Goal: Task Accomplishment & Management: Use online tool/utility

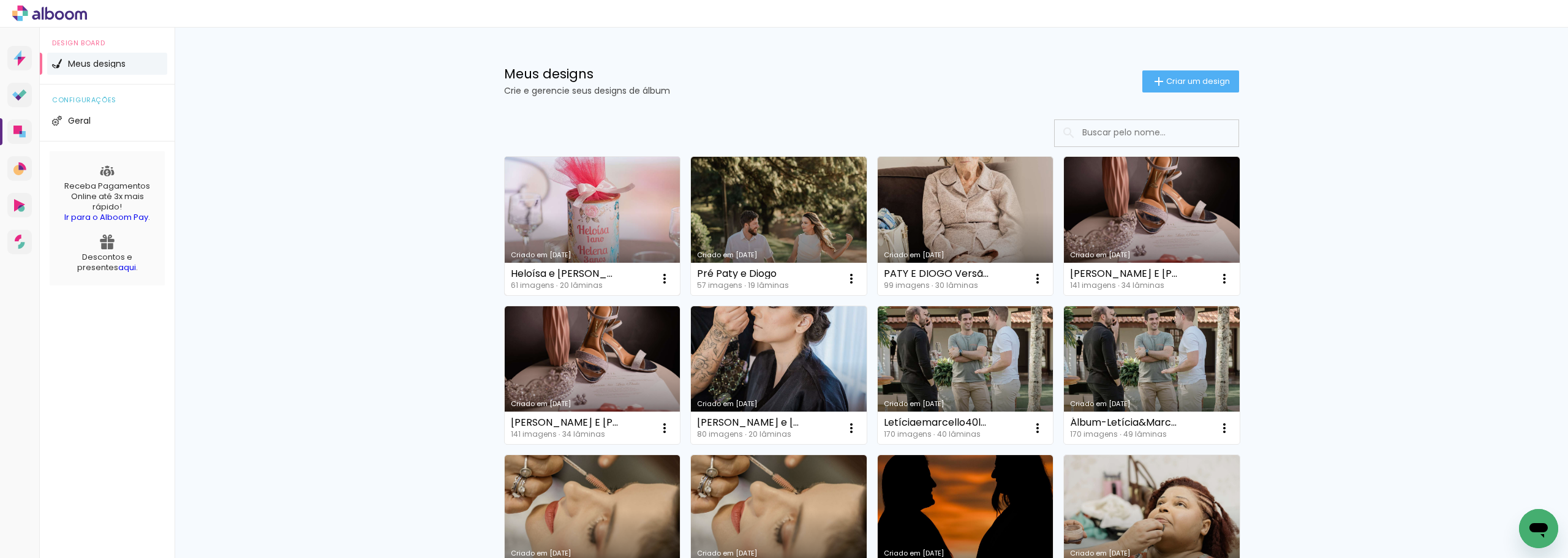
click at [609, 210] on link "Criado em [DATE]" at bounding box center [593, 226] width 176 height 138
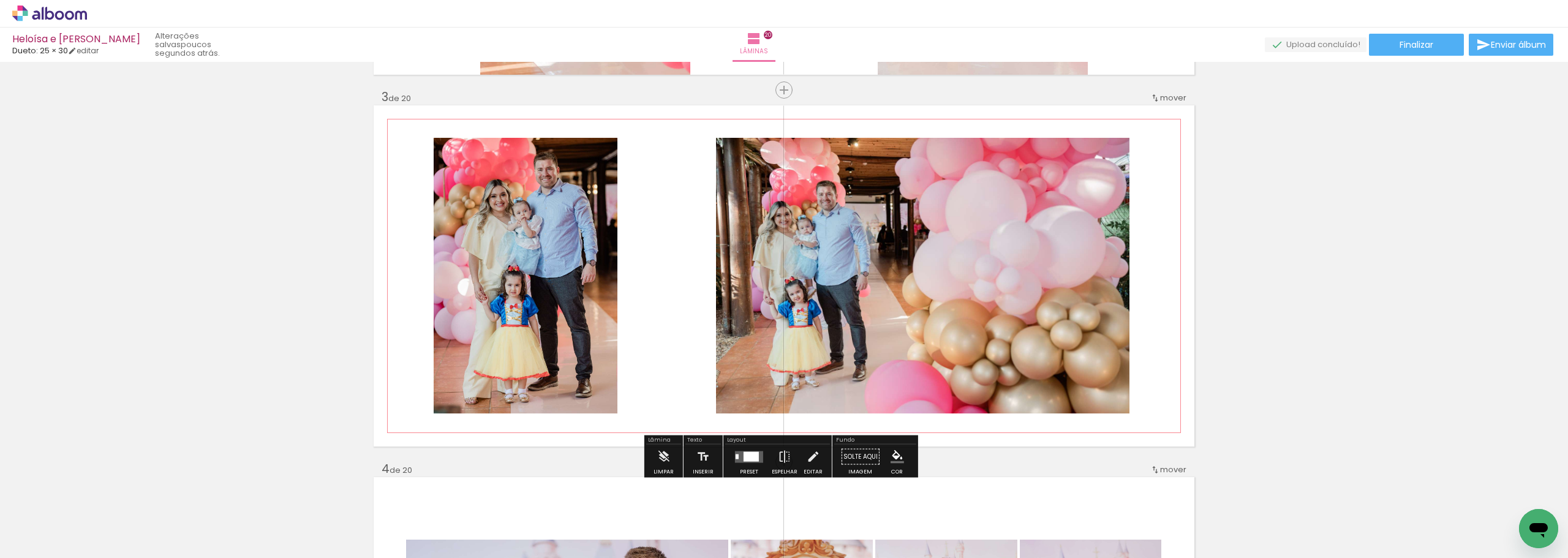
scroll to position [796, 0]
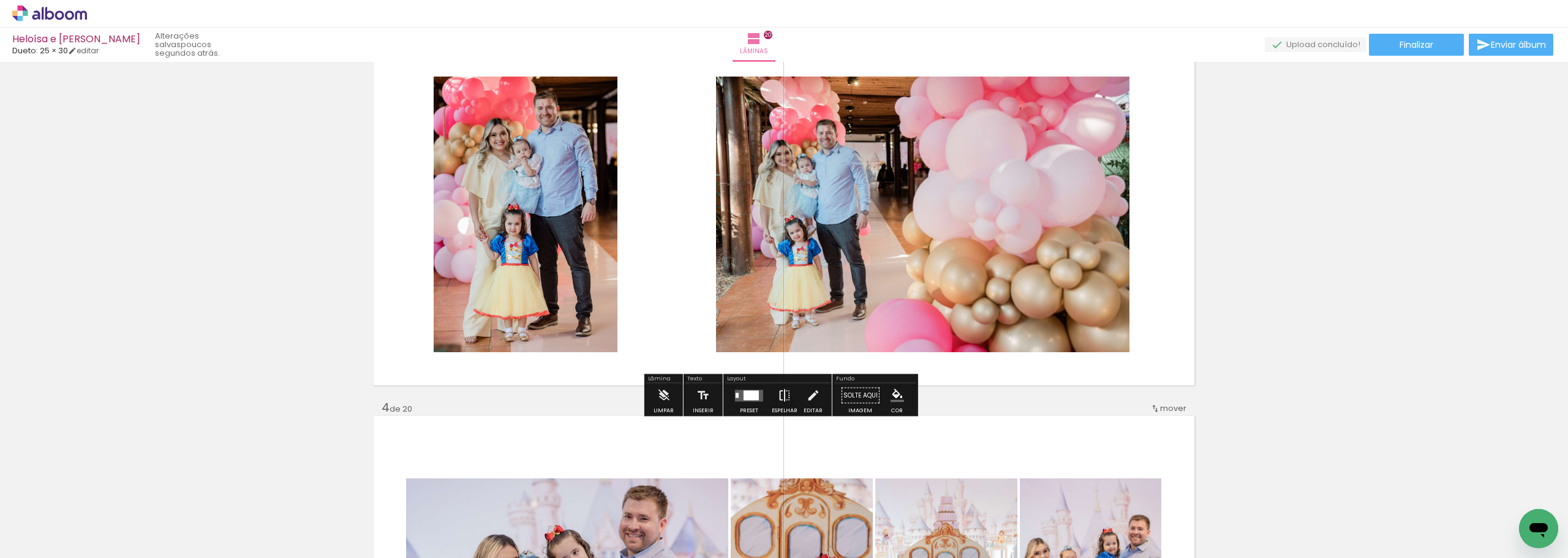
click at [780, 399] on iron-icon at bounding box center [784, 395] width 13 height 24
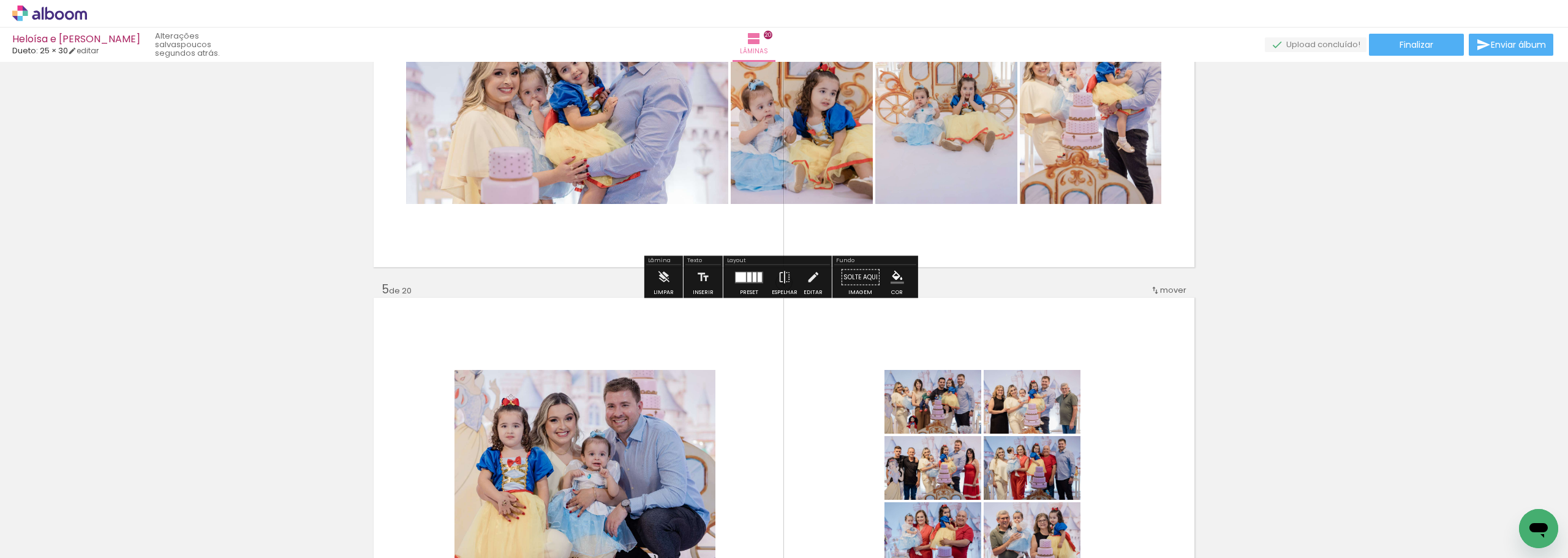
scroll to position [1470, 0]
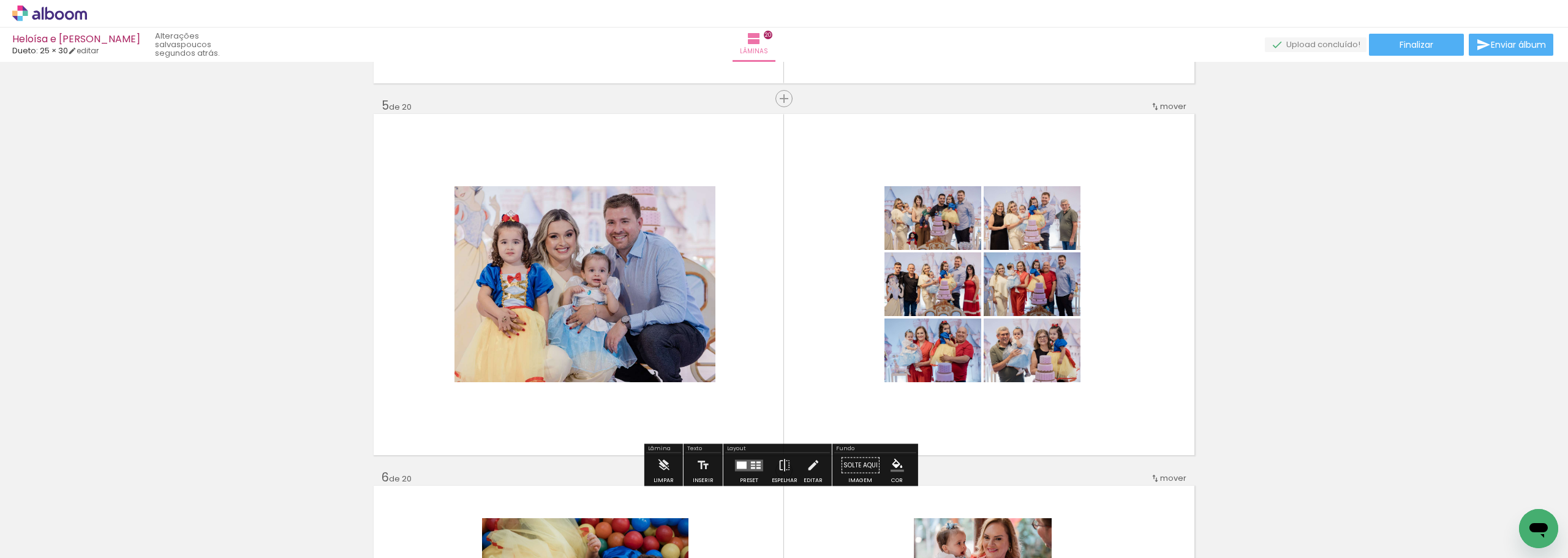
click at [745, 468] on quentale-layouter at bounding box center [749, 465] width 28 height 12
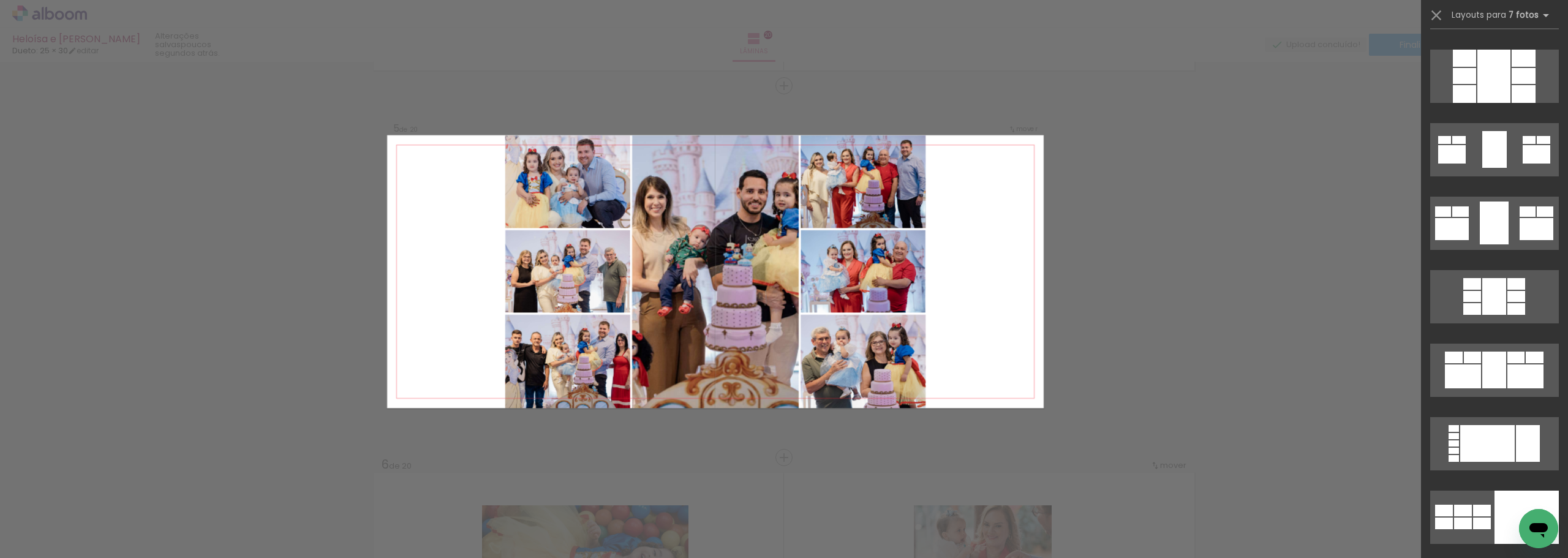
scroll to position [5609, 0]
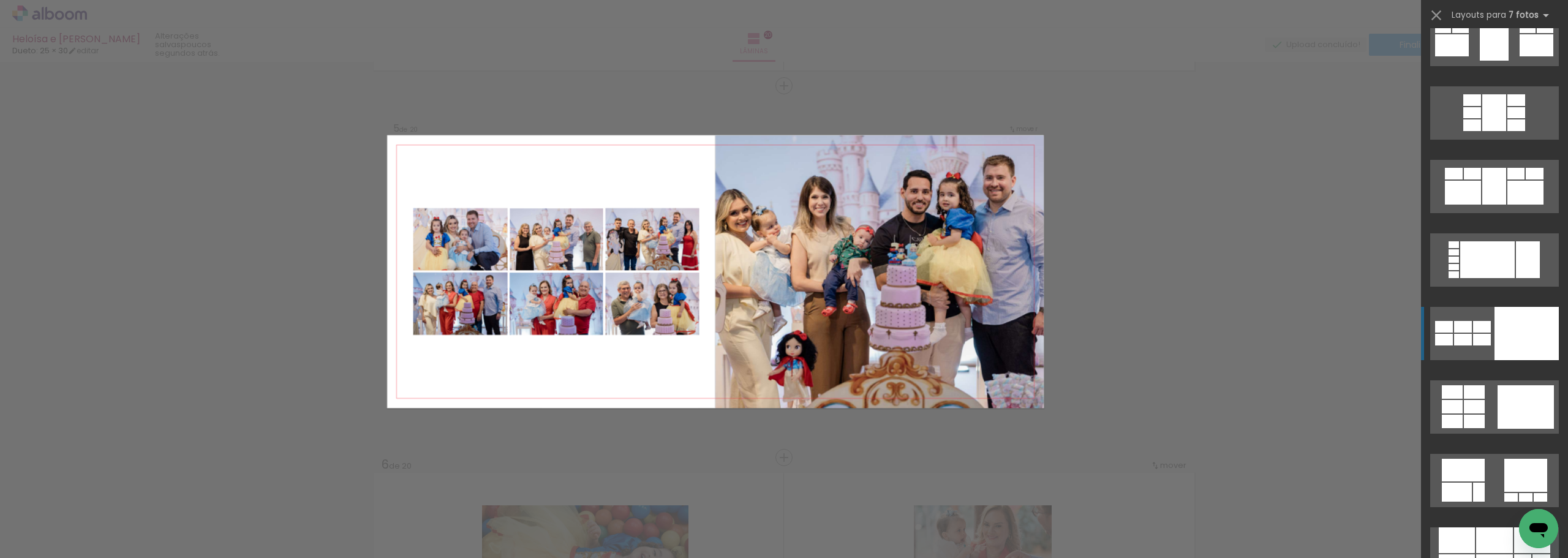
click at [1524, 329] on div at bounding box center [1527, 333] width 65 height 53
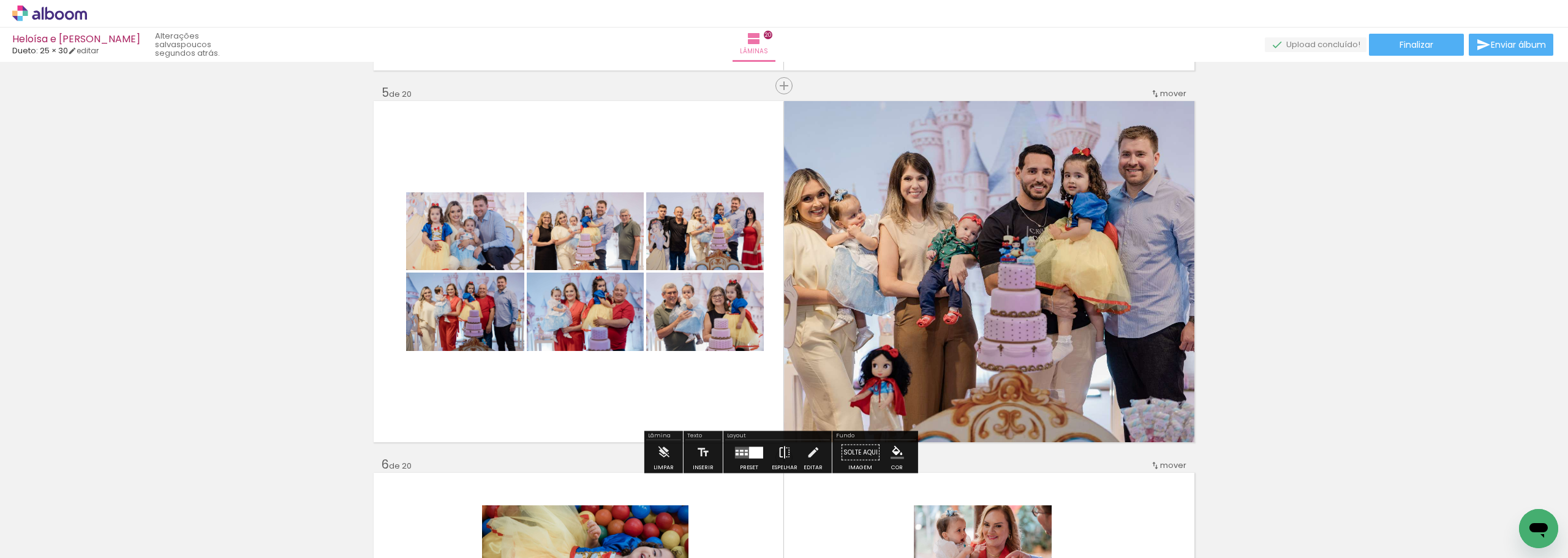
click at [788, 455] on paper-button "Espelhar" at bounding box center [784, 455] width 32 height 31
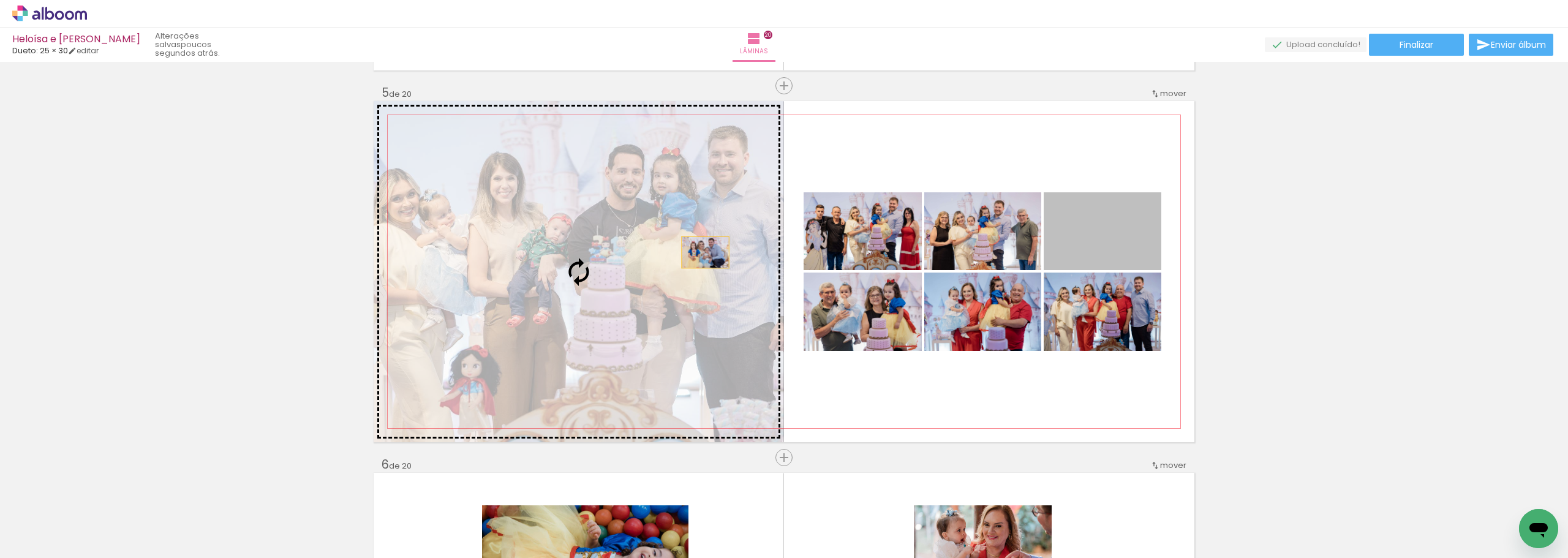
drag, startPoint x: 1110, startPoint y: 247, endPoint x: 700, endPoint y: 252, distance: 410.0
click at [0, 0] on slot at bounding box center [0, 0] width 0 height 0
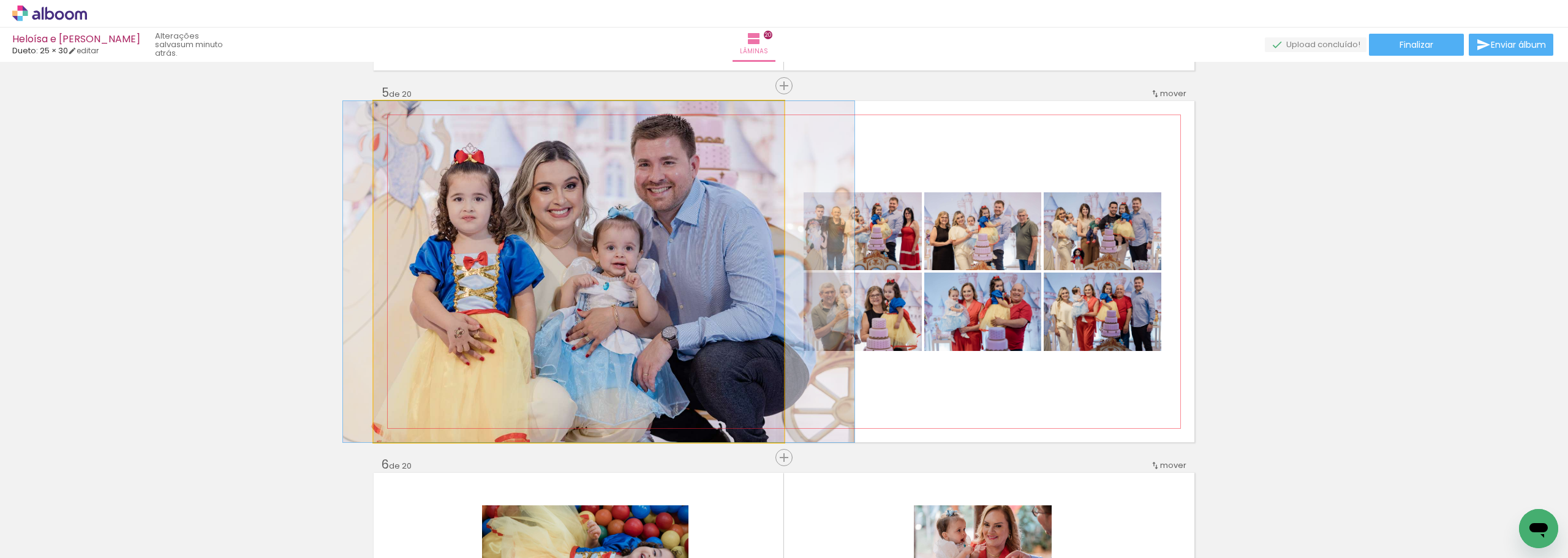
drag, startPoint x: 629, startPoint y: 269, endPoint x: 650, endPoint y: 272, distance: 21.2
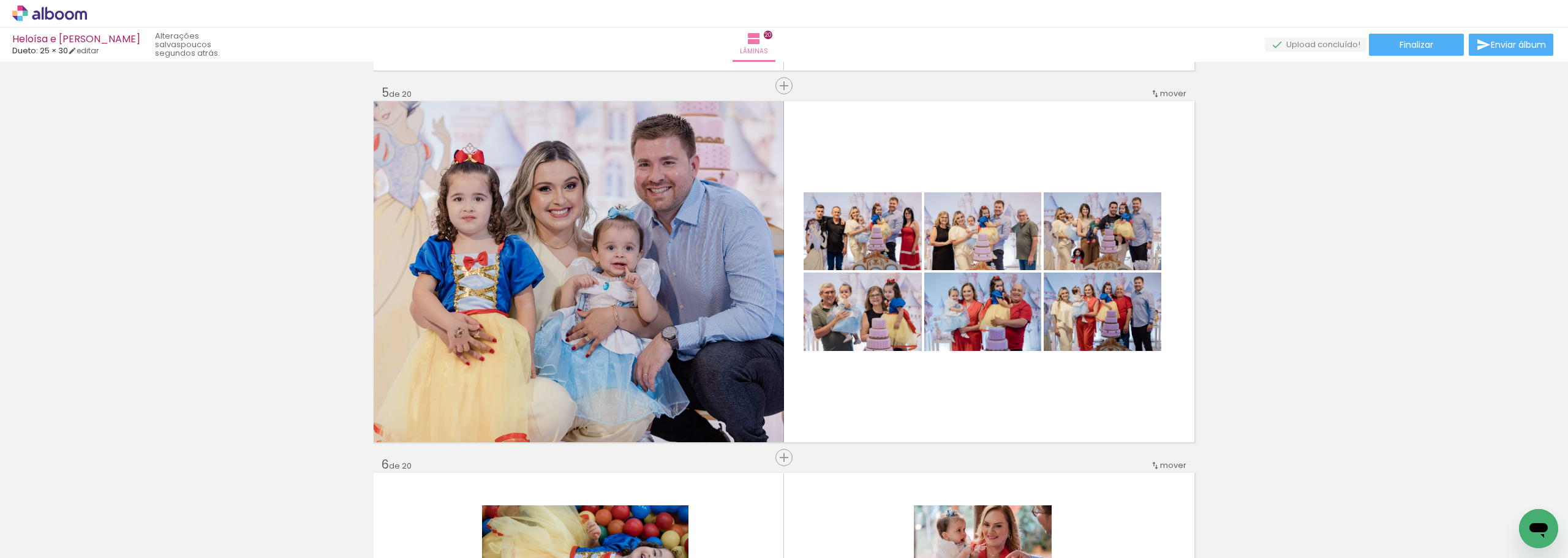
scroll to position [5609, 0]
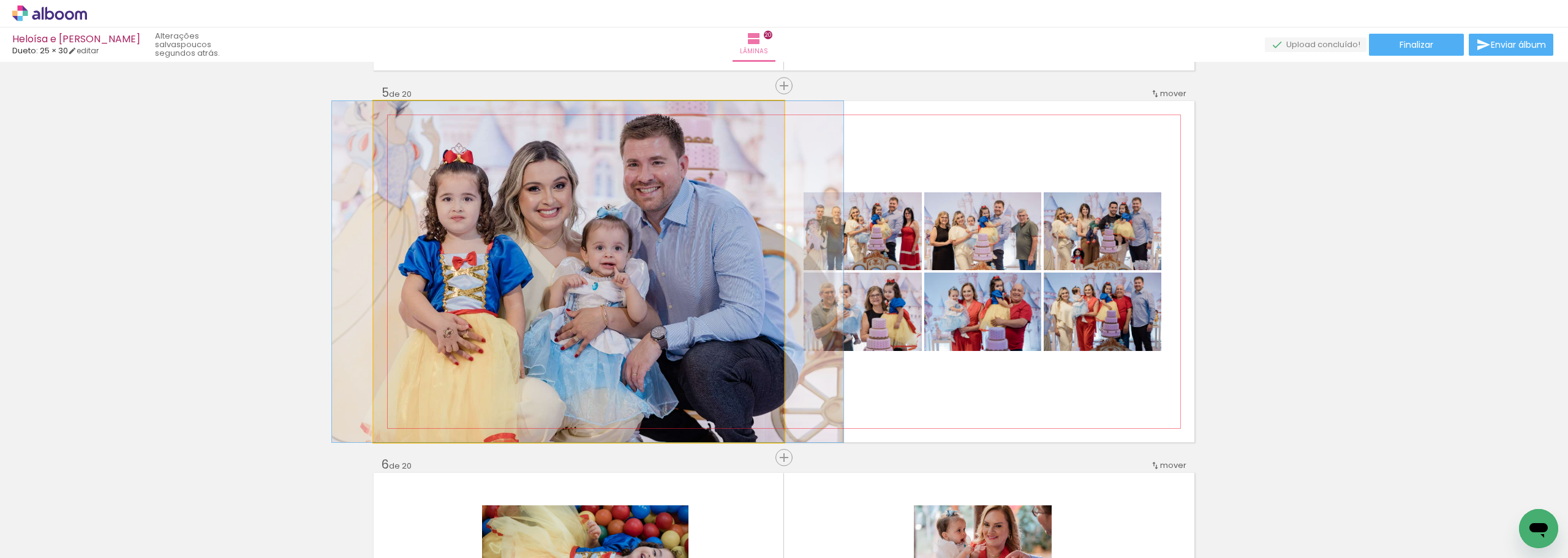
drag, startPoint x: 610, startPoint y: 239, endPoint x: 598, endPoint y: 239, distance: 12.0
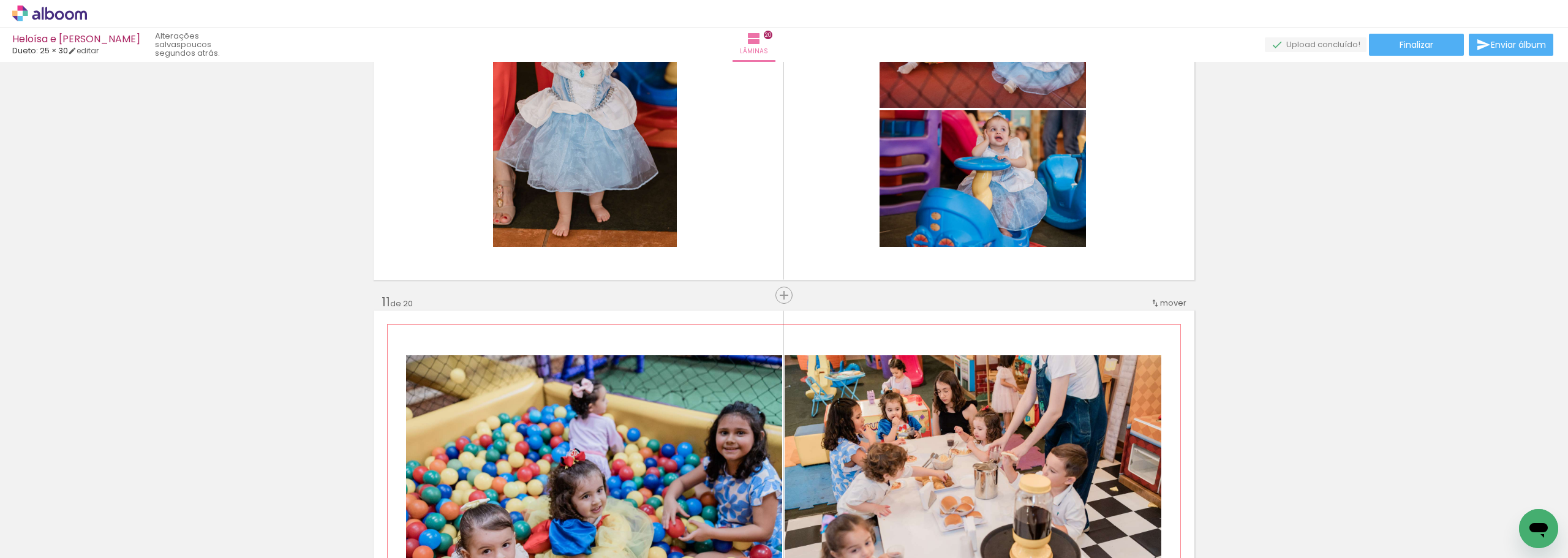
scroll to position [3320, 0]
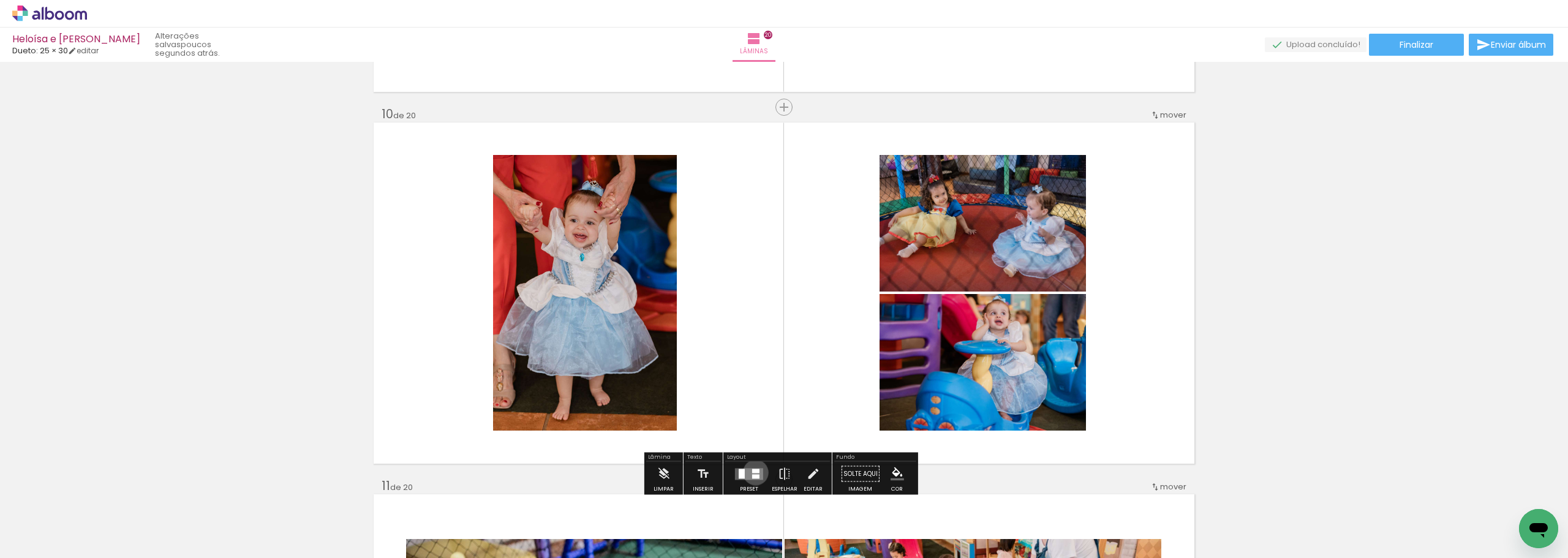
click at [753, 472] on div at bounding box center [755, 470] width 7 height 5
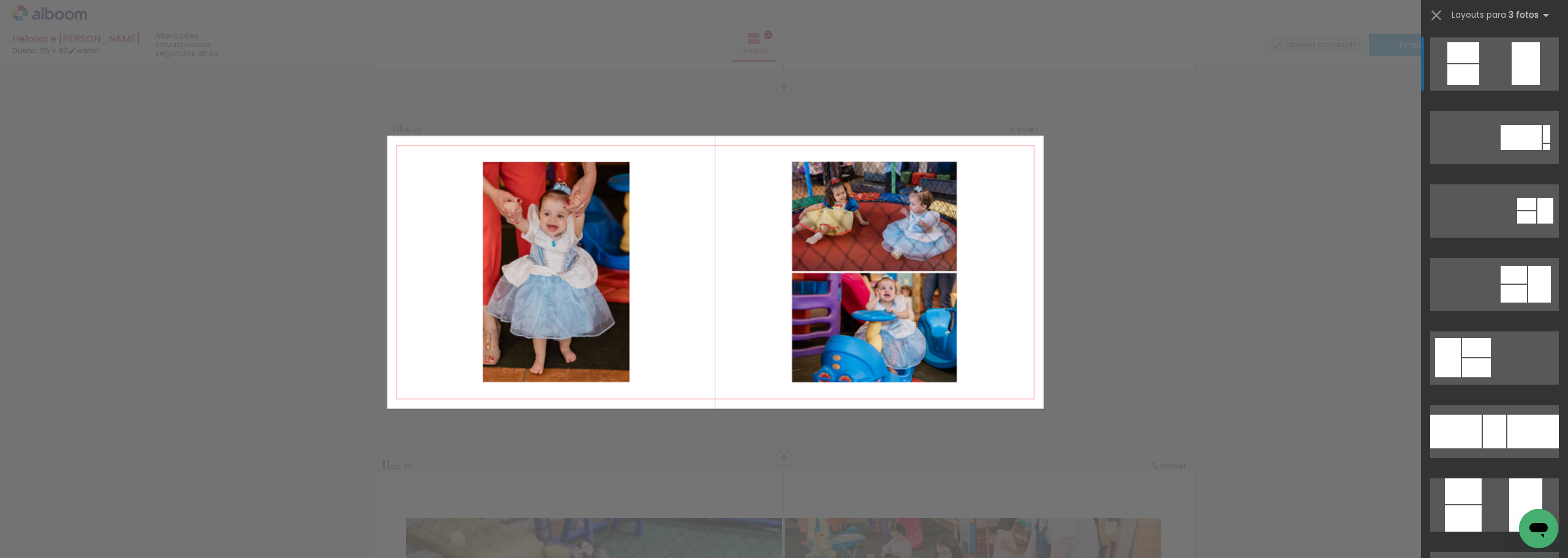
scroll to position [3341, 0]
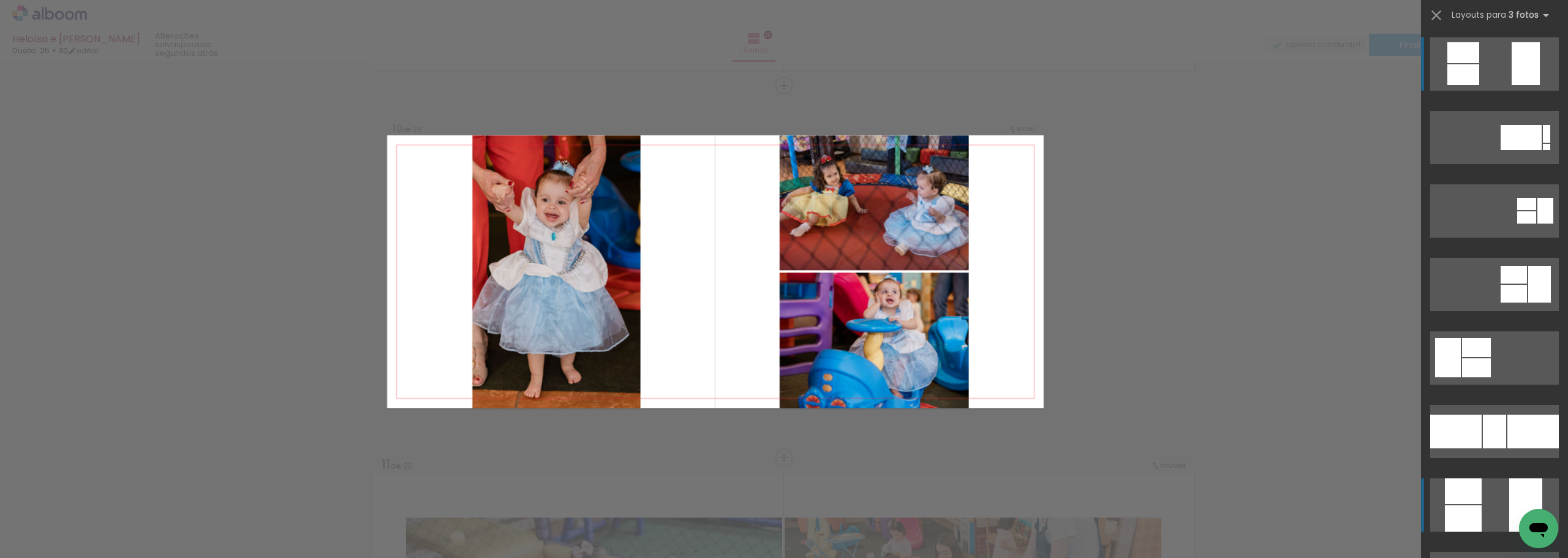
click at [1498, 500] on quentale-layouter at bounding box center [1494, 505] width 129 height 53
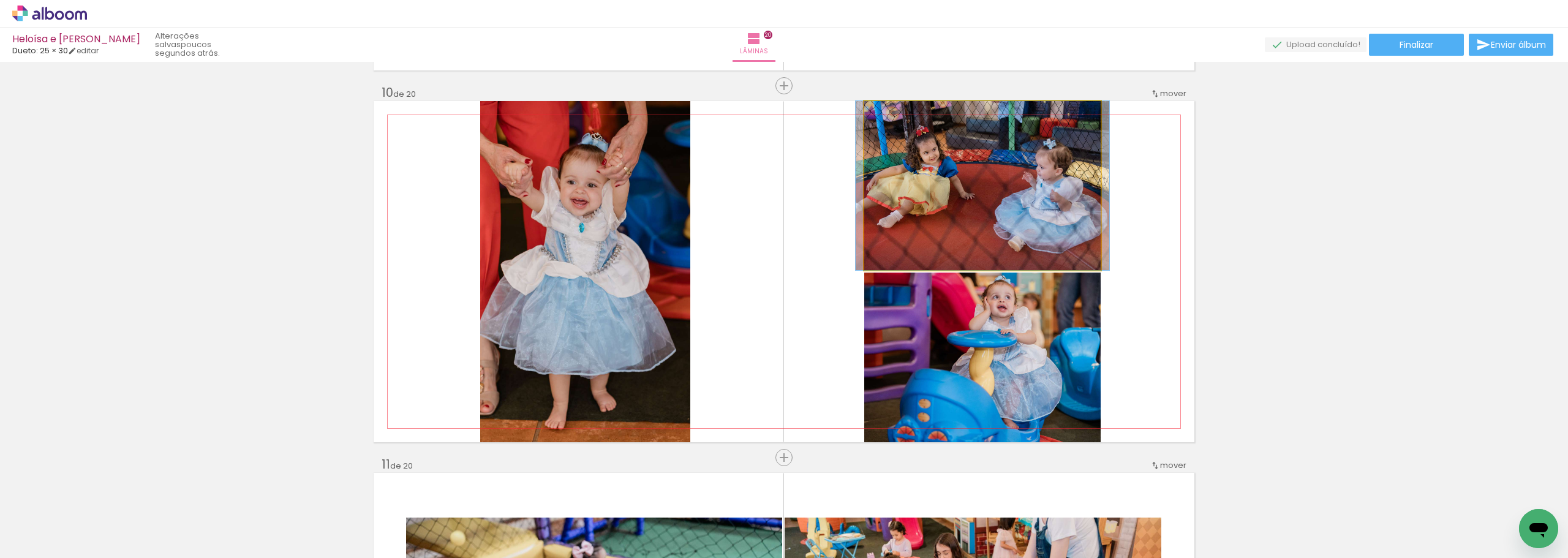
click at [1031, 240] on quentale-photo at bounding box center [982, 185] width 237 height 169
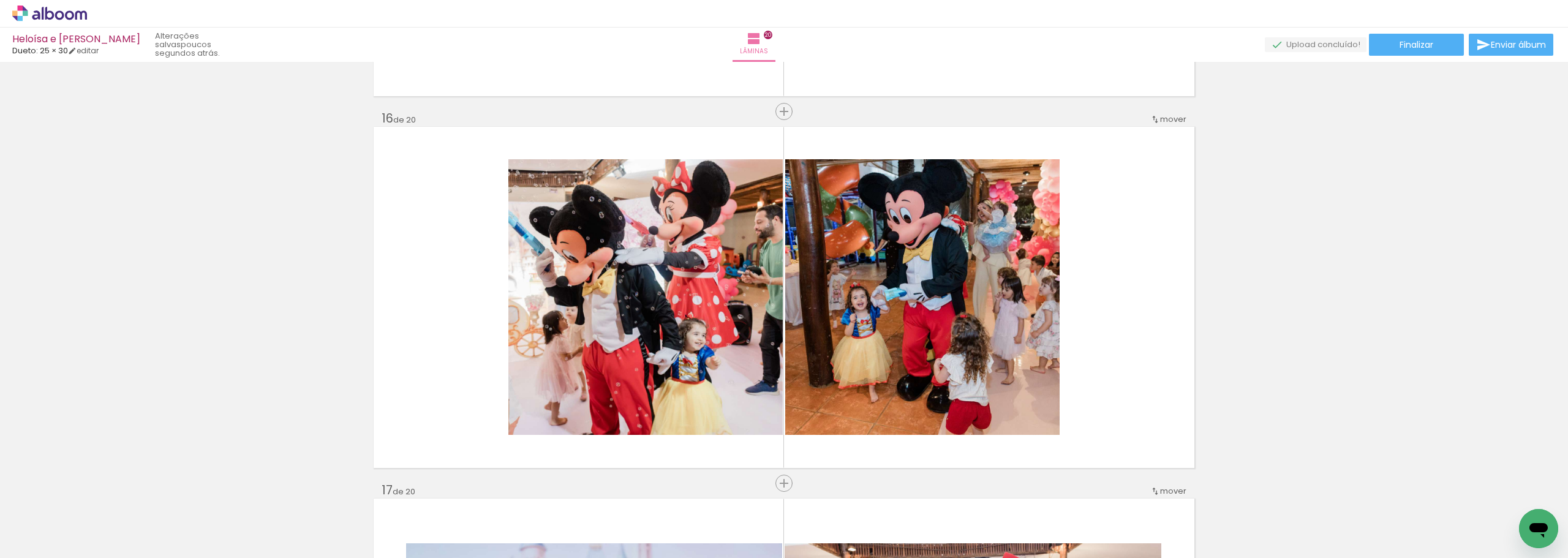
scroll to position [5607, 0]
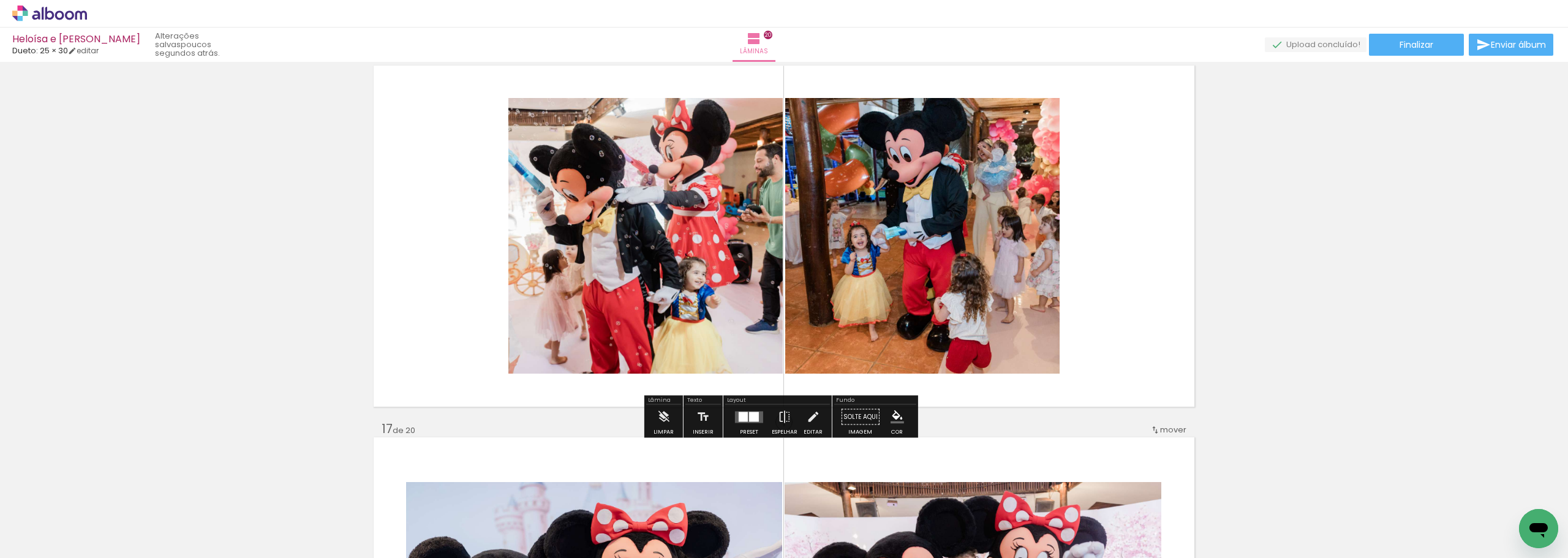
click at [745, 418] on div at bounding box center [743, 416] width 9 height 10
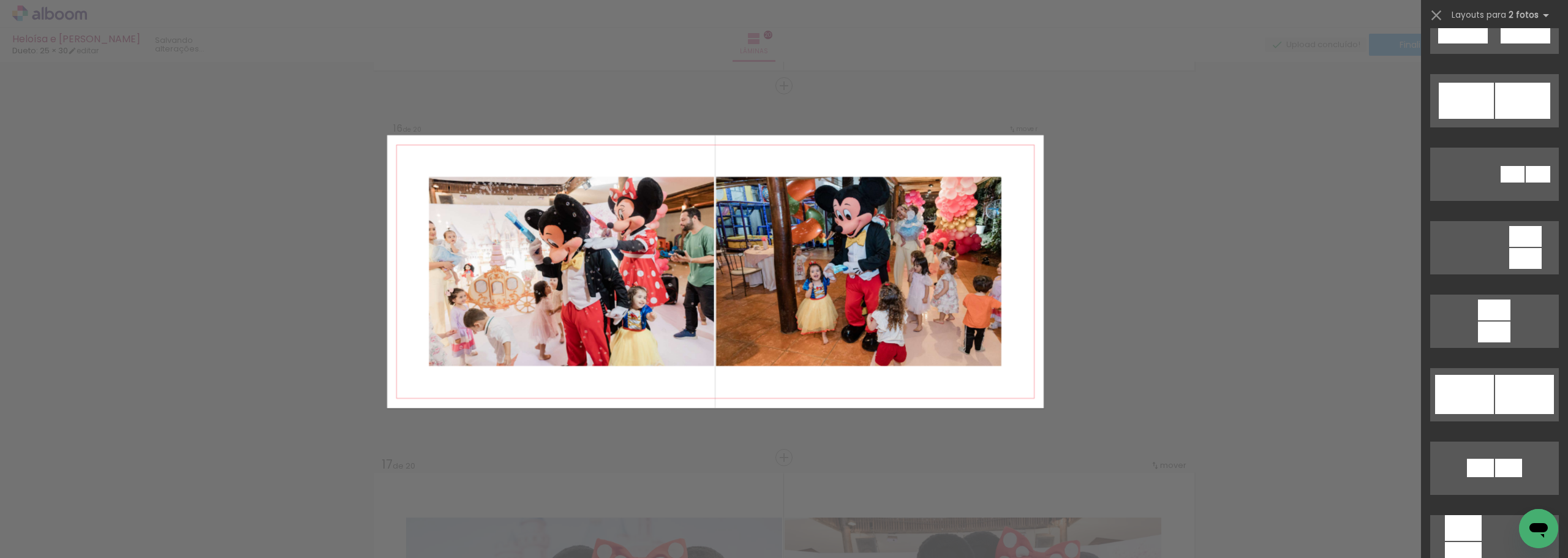
scroll to position [490, 0]
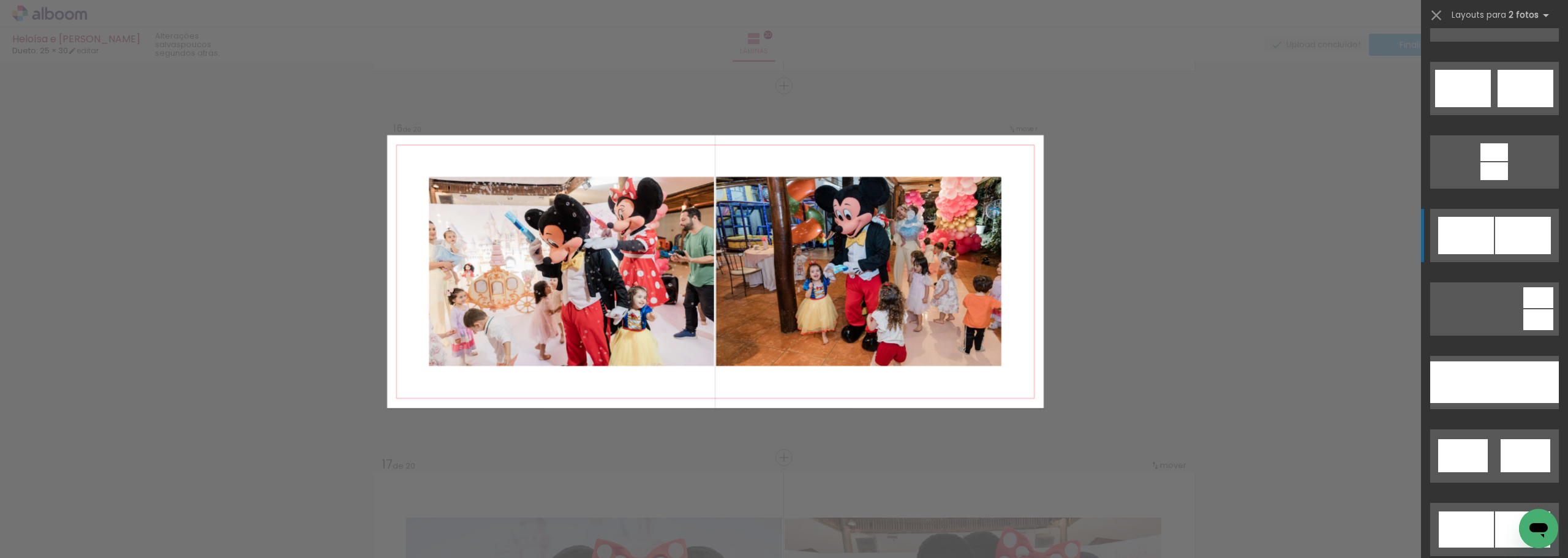
click at [1486, 234] on div at bounding box center [1466, 235] width 56 height 38
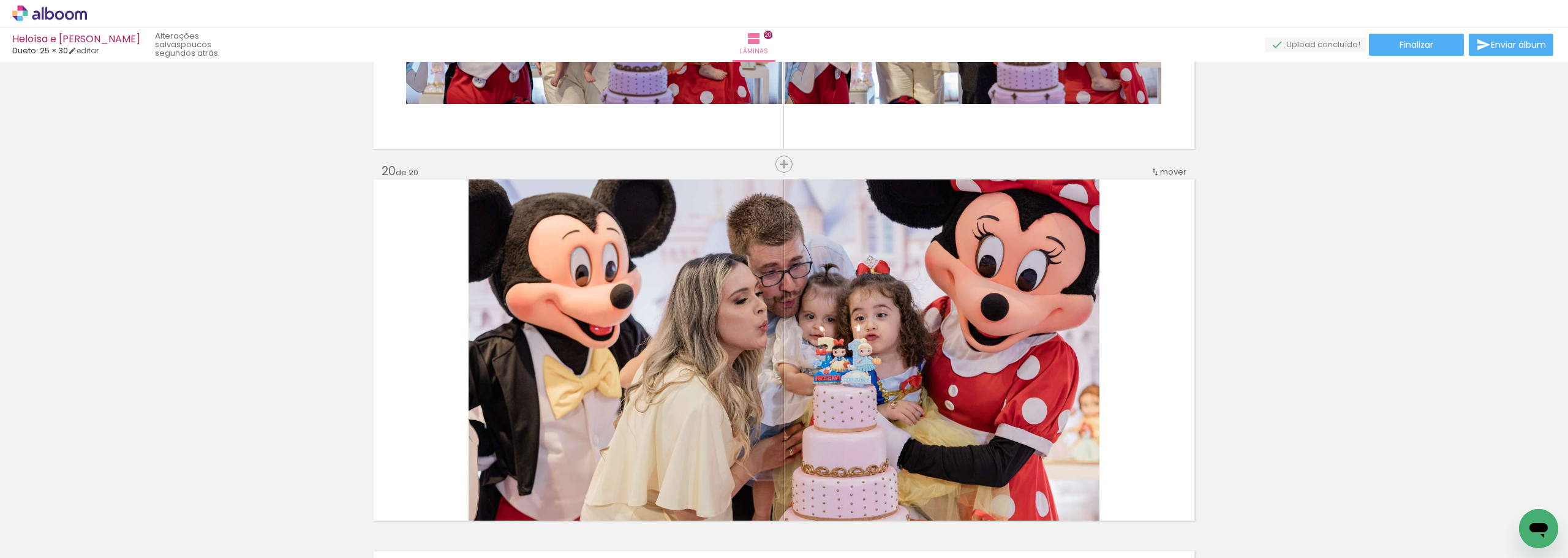
scroll to position [7102, 0]
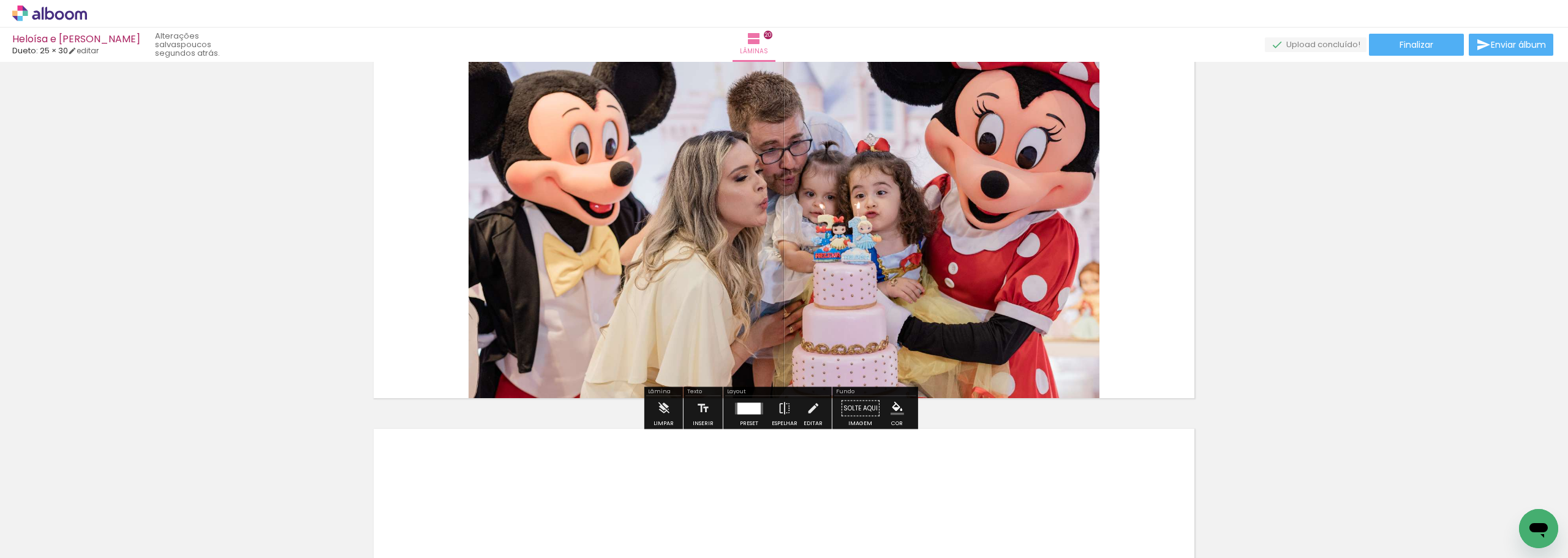
click at [747, 412] on div at bounding box center [749, 408] width 23 height 12
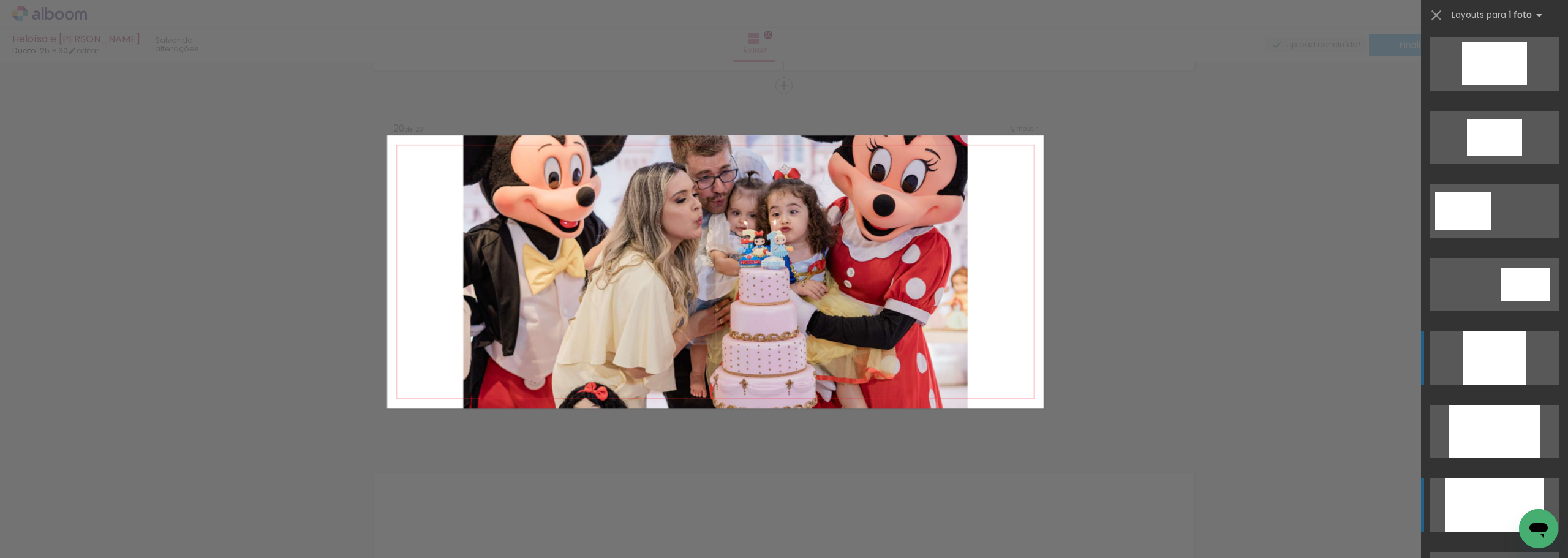
scroll to position [625, 0]
